Goal: Task Accomplishment & Management: Manage account settings

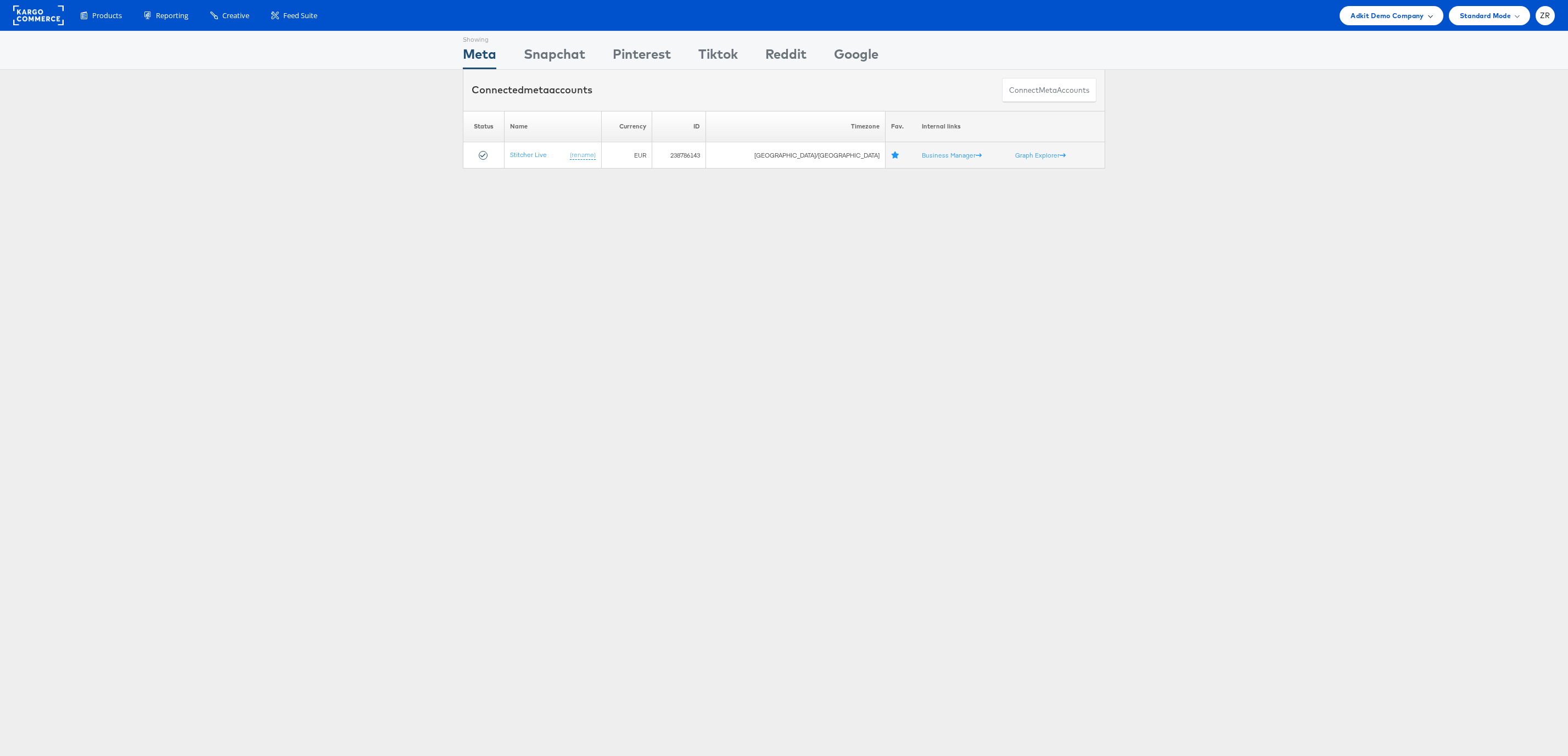
click at [1425, 21] on div "Adkit Demo Company" at bounding box center [1391, 16] width 103 height 19
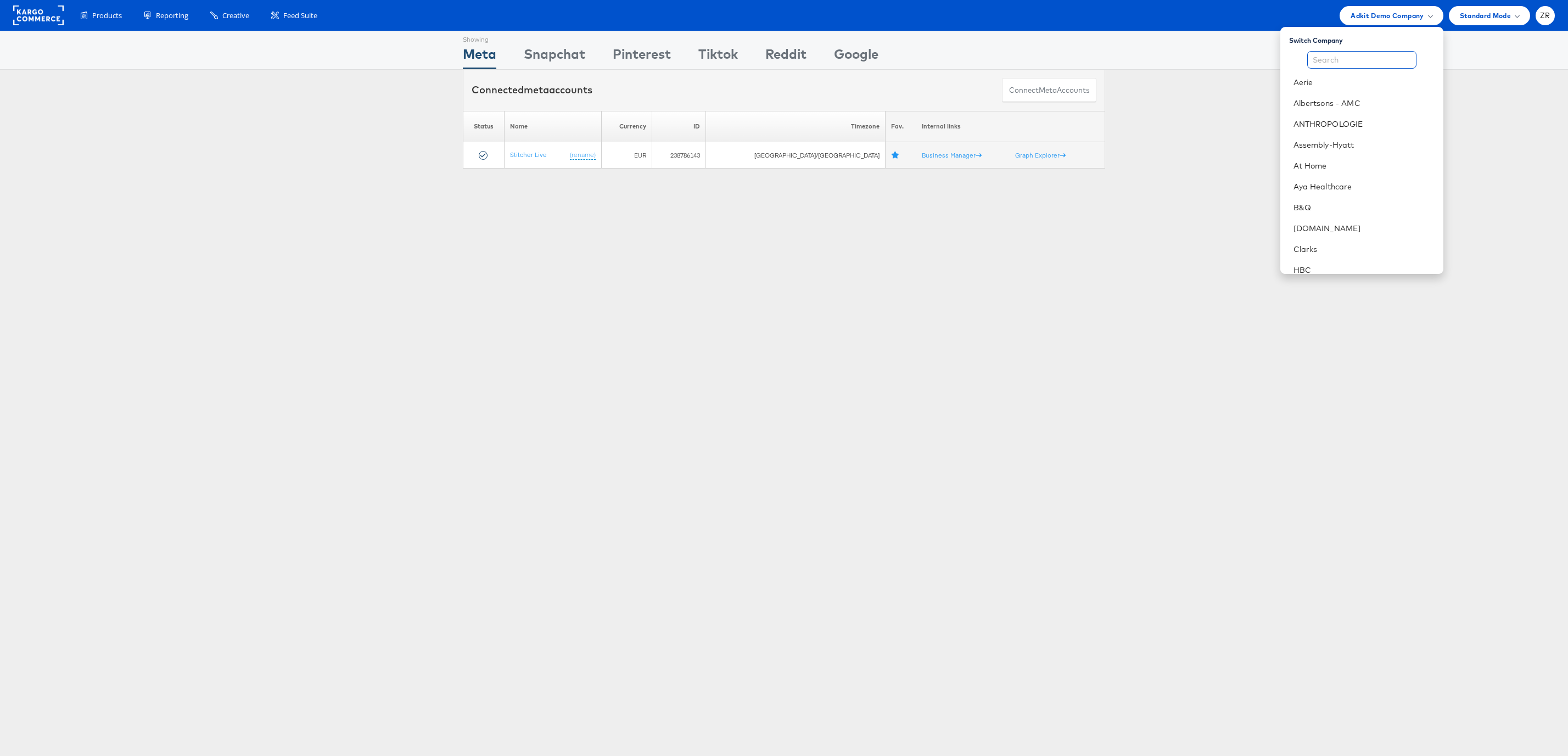
click at [1358, 62] on input "text" at bounding box center [1362, 60] width 109 height 18
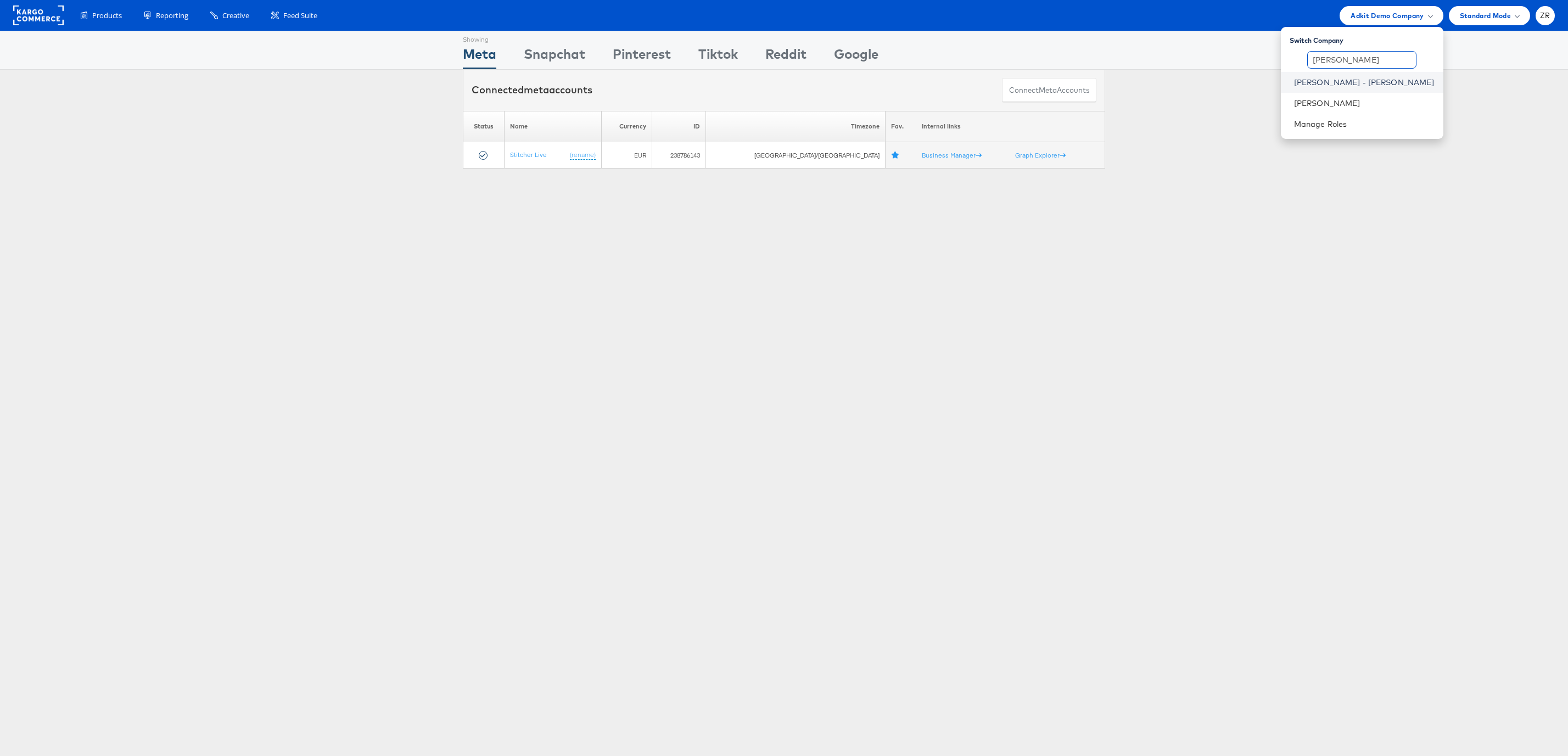
type input "Mason"
click at [1357, 81] on link "Mason - Alexis Bittar" at bounding box center [1364, 82] width 141 height 11
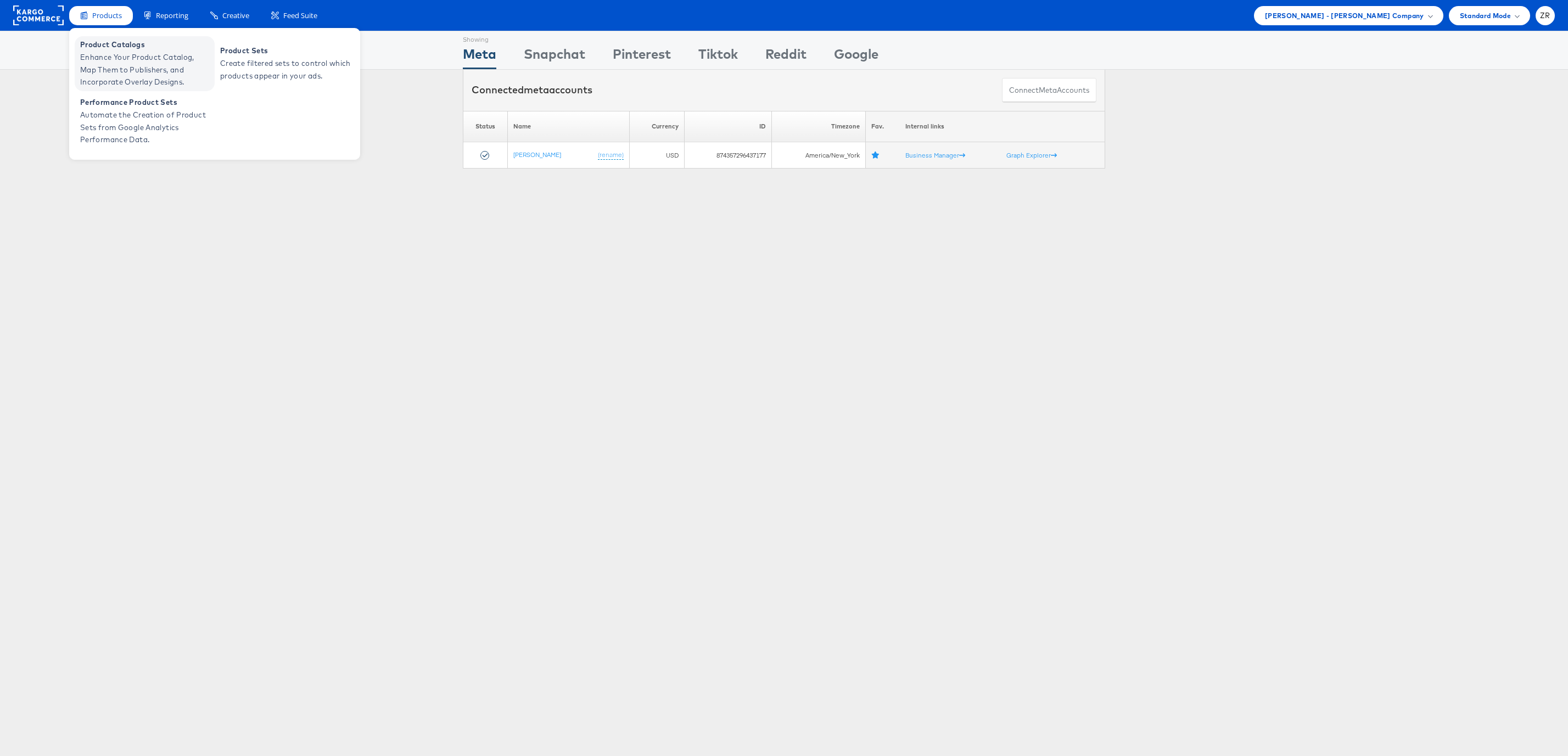
click at [123, 55] on span "Enhance Your Product Catalog, Map Them to Publishers, and Incorporate Overlay D…" at bounding box center [146, 69] width 131 height 37
